Goal: Obtain resource: Download file/media

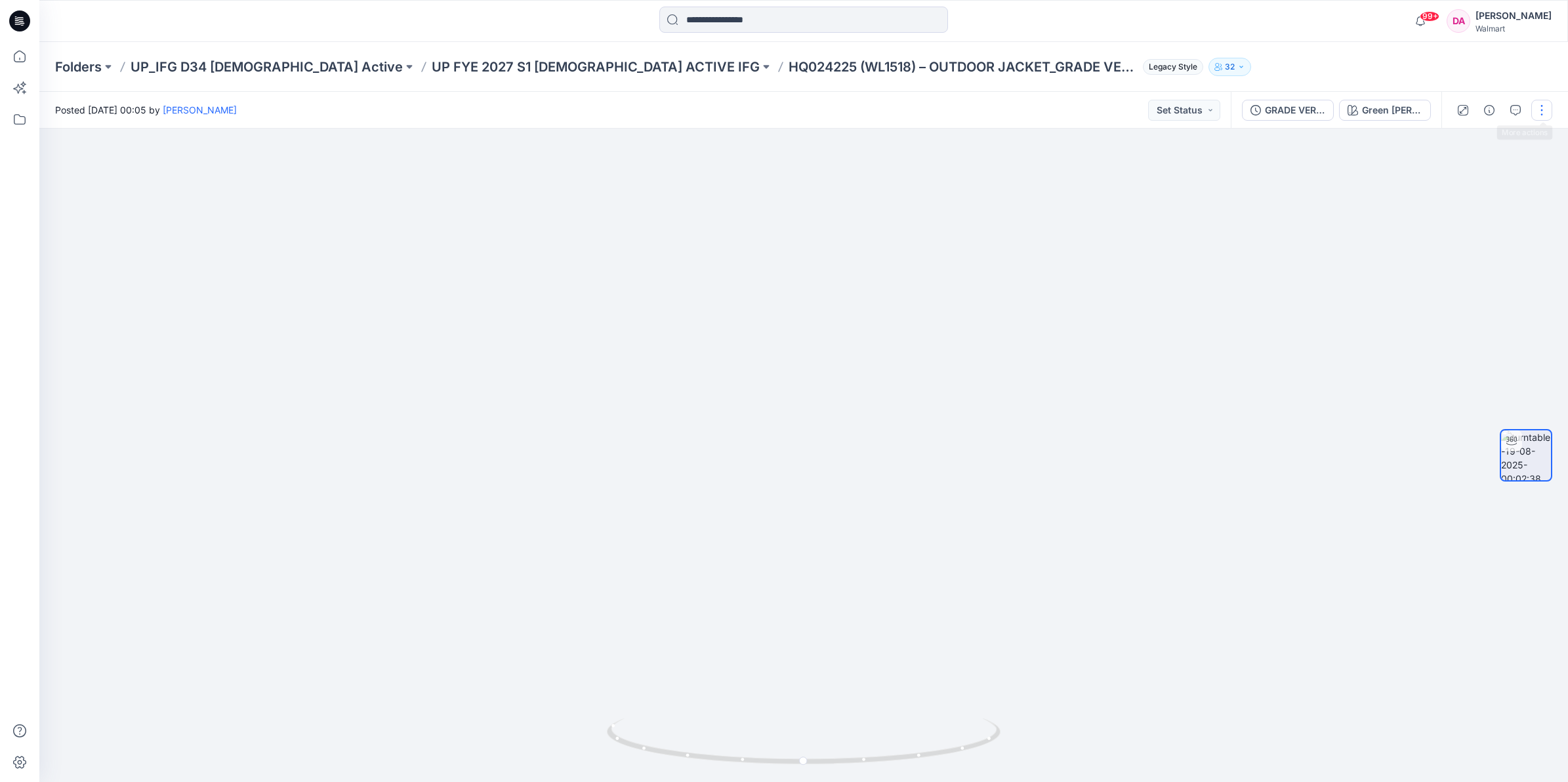
click at [1534, 108] on button "button" at bounding box center [1541, 110] width 21 height 21
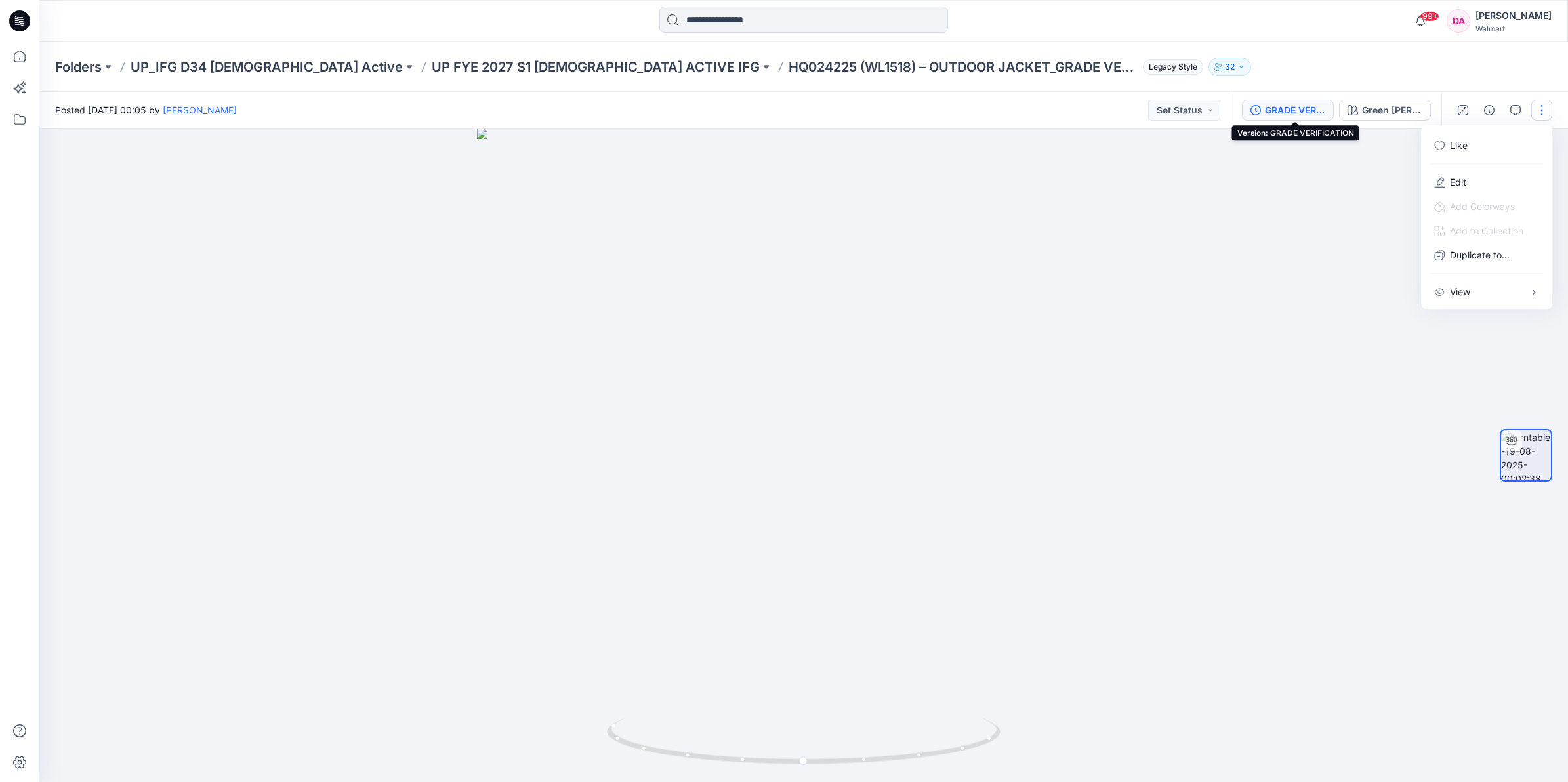
click at [1296, 113] on div "GRADE VERIFICATION" at bounding box center [1295, 110] width 61 height 15
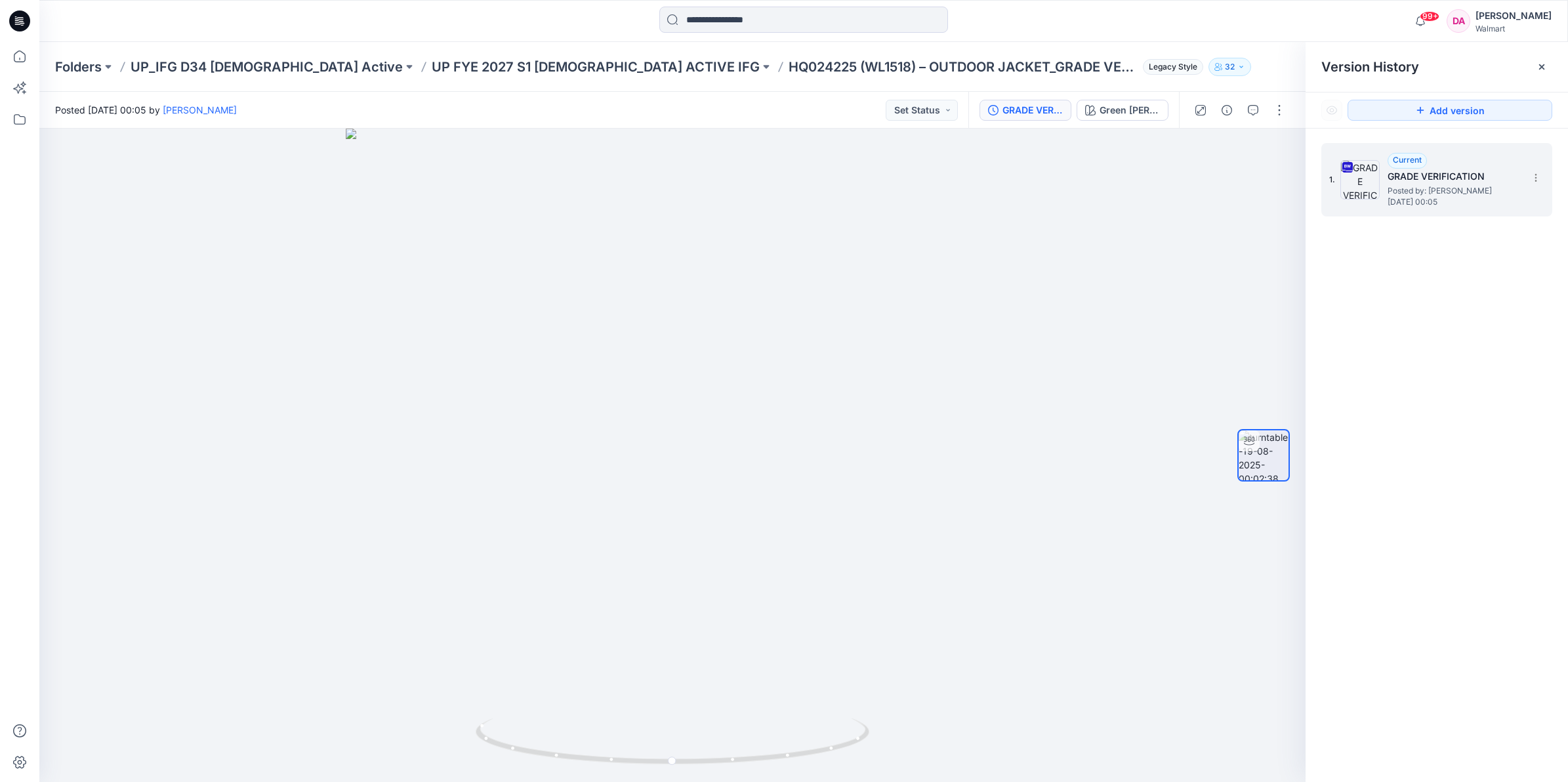
click at [1441, 183] on h5 "GRADE VERIFICATION" at bounding box center [1453, 177] width 131 height 16
click at [1405, 174] on h5 "GRADE VERIFICATION" at bounding box center [1453, 177] width 131 height 16
drag, startPoint x: 1405, startPoint y: 174, endPoint x: 1360, endPoint y: 178, distance: 45.2
click at [1360, 178] on img at bounding box center [1360, 179] width 39 height 39
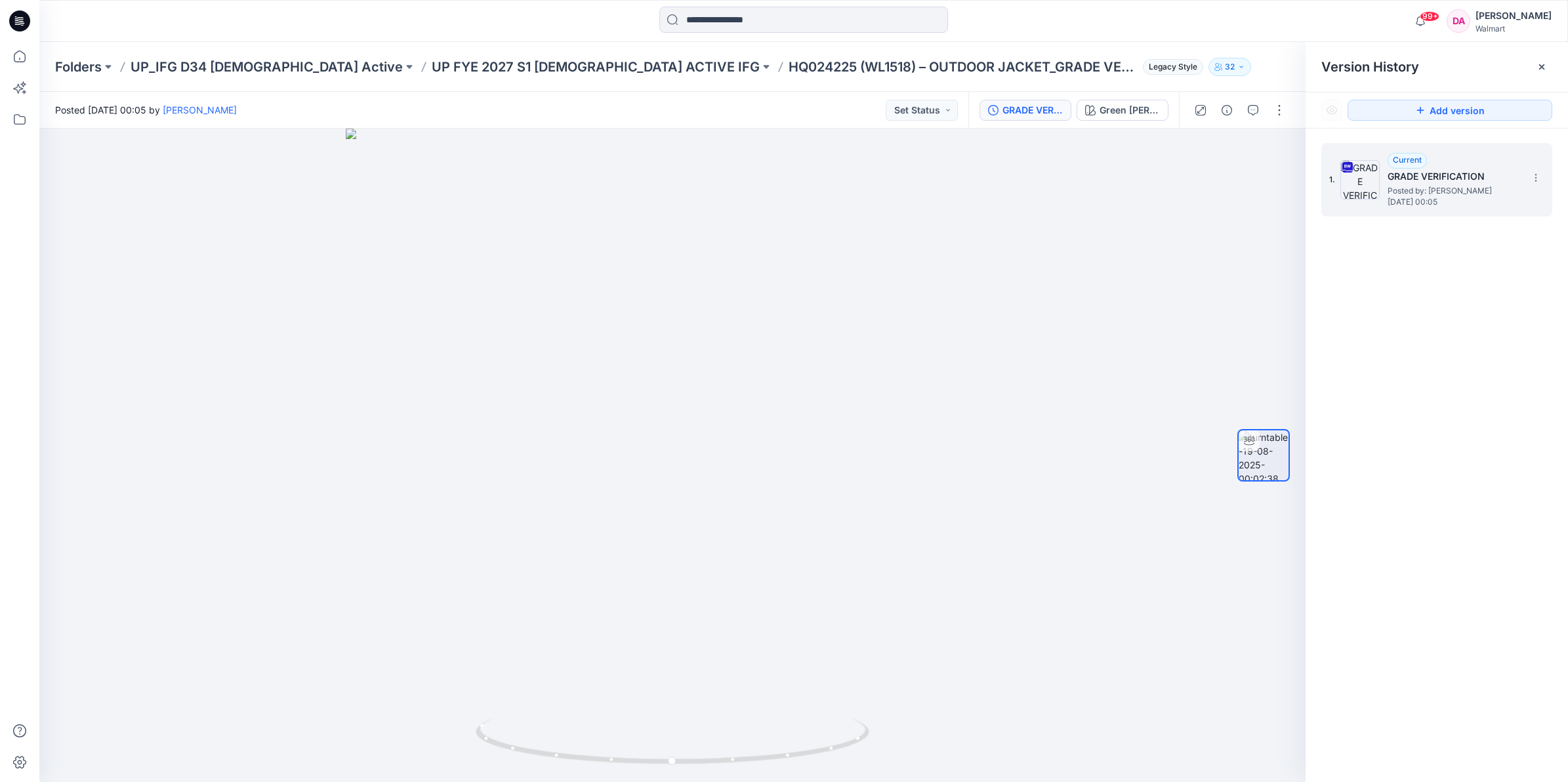
click at [1345, 164] on icon at bounding box center [1348, 167] width 11 height 11
click at [1347, 168] on icon at bounding box center [1348, 167] width 11 height 11
drag, startPoint x: 1347, startPoint y: 168, endPoint x: 1389, endPoint y: 191, distance: 47.9
click at [1388, 191] on span "Posted by: [PERSON_NAME]" at bounding box center [1453, 190] width 131 height 13
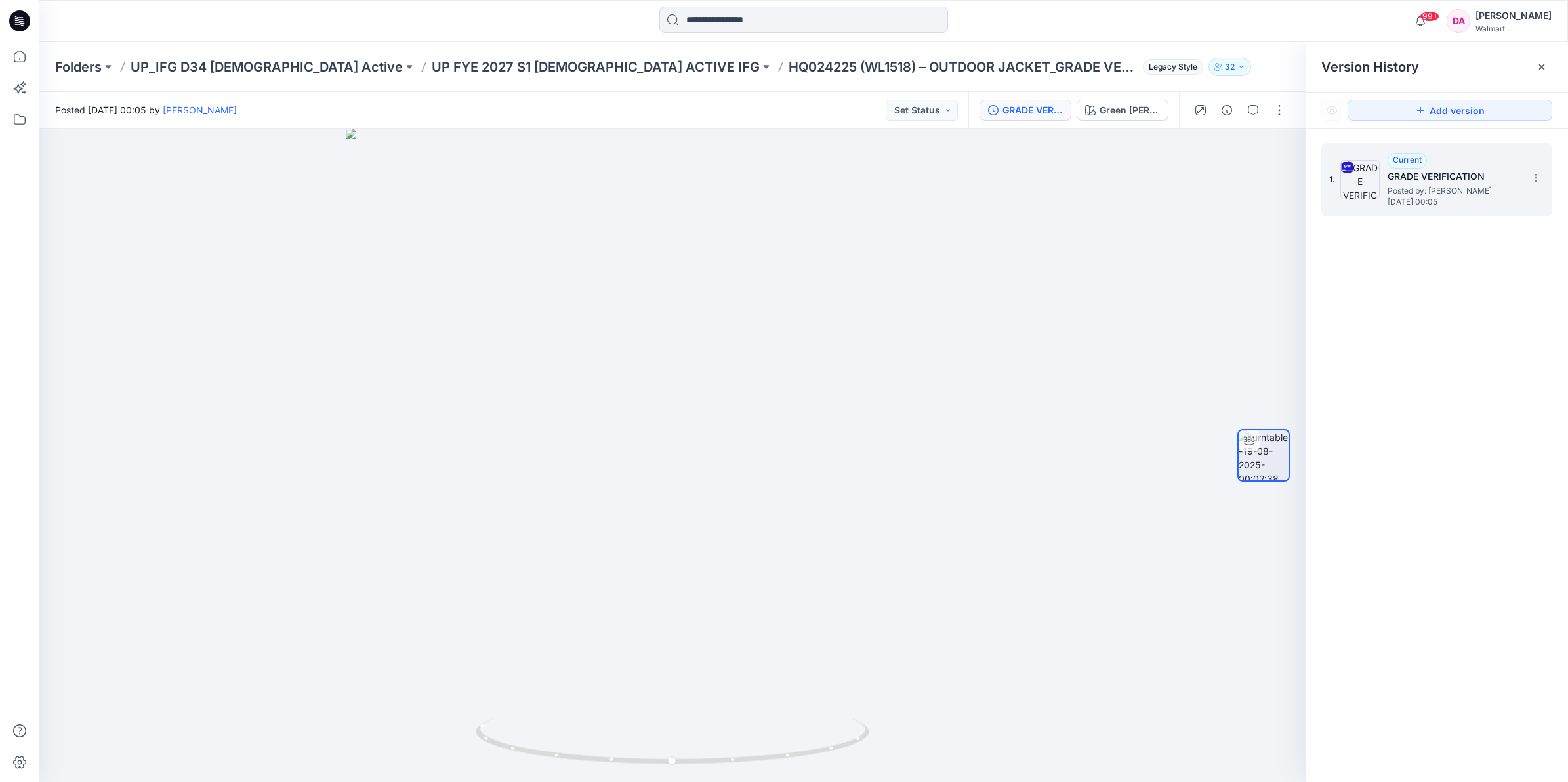
click at [1437, 188] on span "Posted by: [PERSON_NAME]" at bounding box center [1453, 190] width 131 height 13
click at [1530, 173] on icon at bounding box center [1536, 178] width 11 height 11
click at [1454, 205] on span "Download Source BW File" at bounding box center [1469, 203] width 110 height 16
